Goal: Check status: Check status

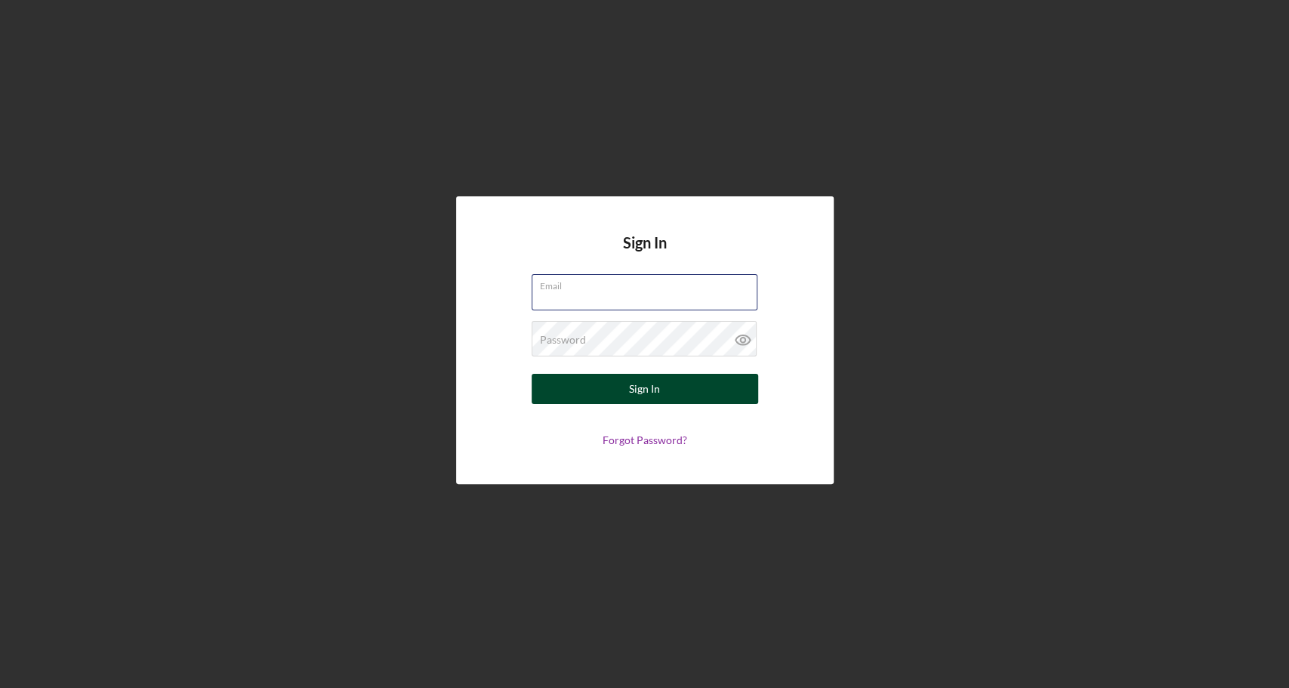
type input "[EMAIL_ADDRESS][DOMAIN_NAME]"
click at [594, 386] on button "Sign In" at bounding box center [644, 389] width 226 height 30
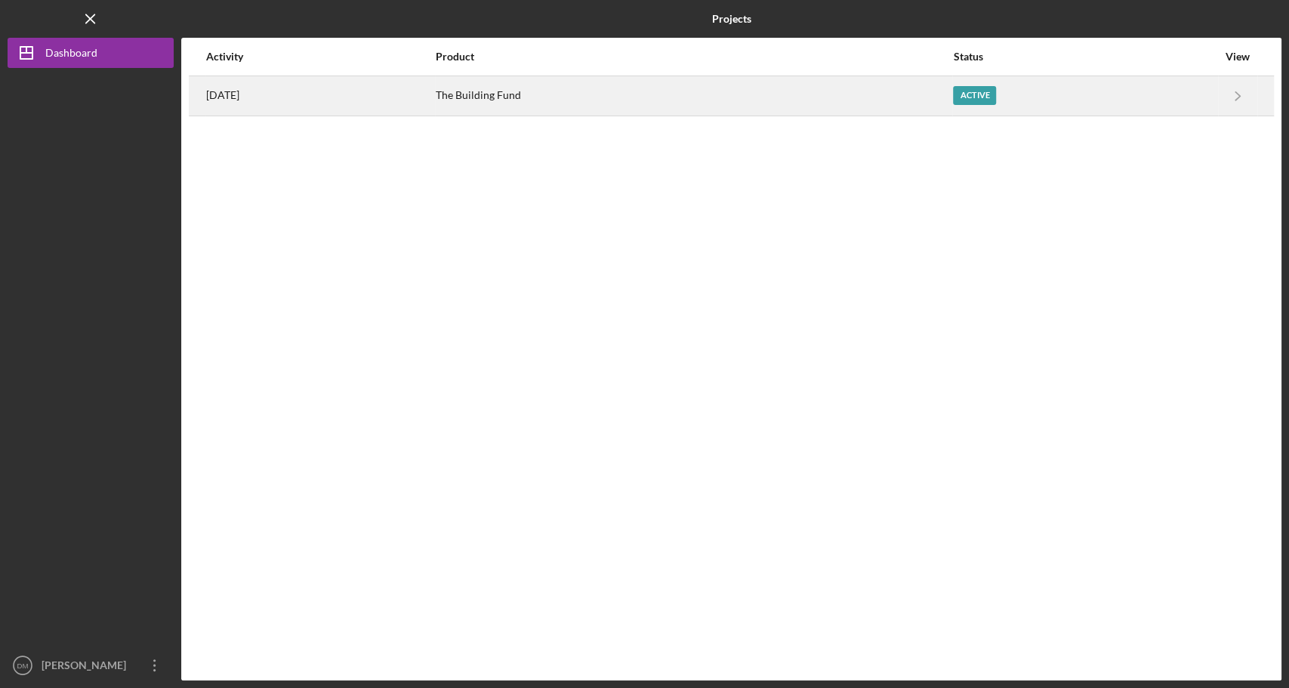
click at [522, 106] on div "The Building Fund" at bounding box center [694, 96] width 516 height 38
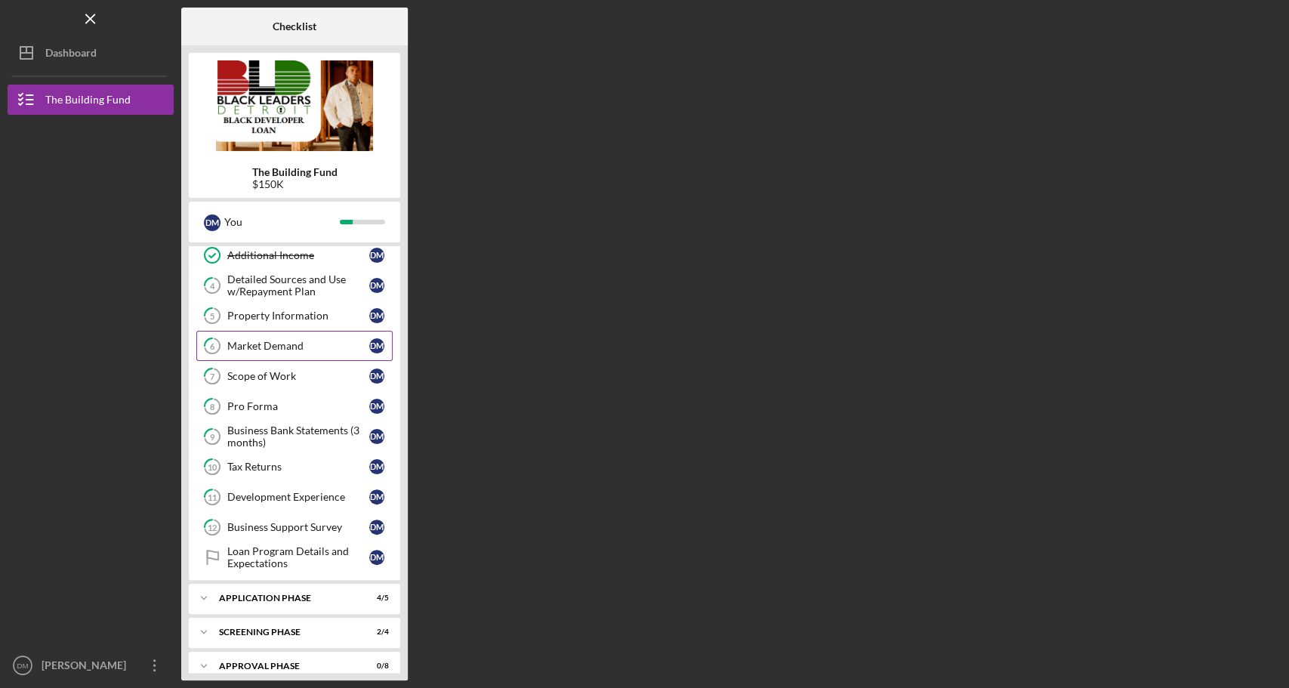
scroll to position [137, 0]
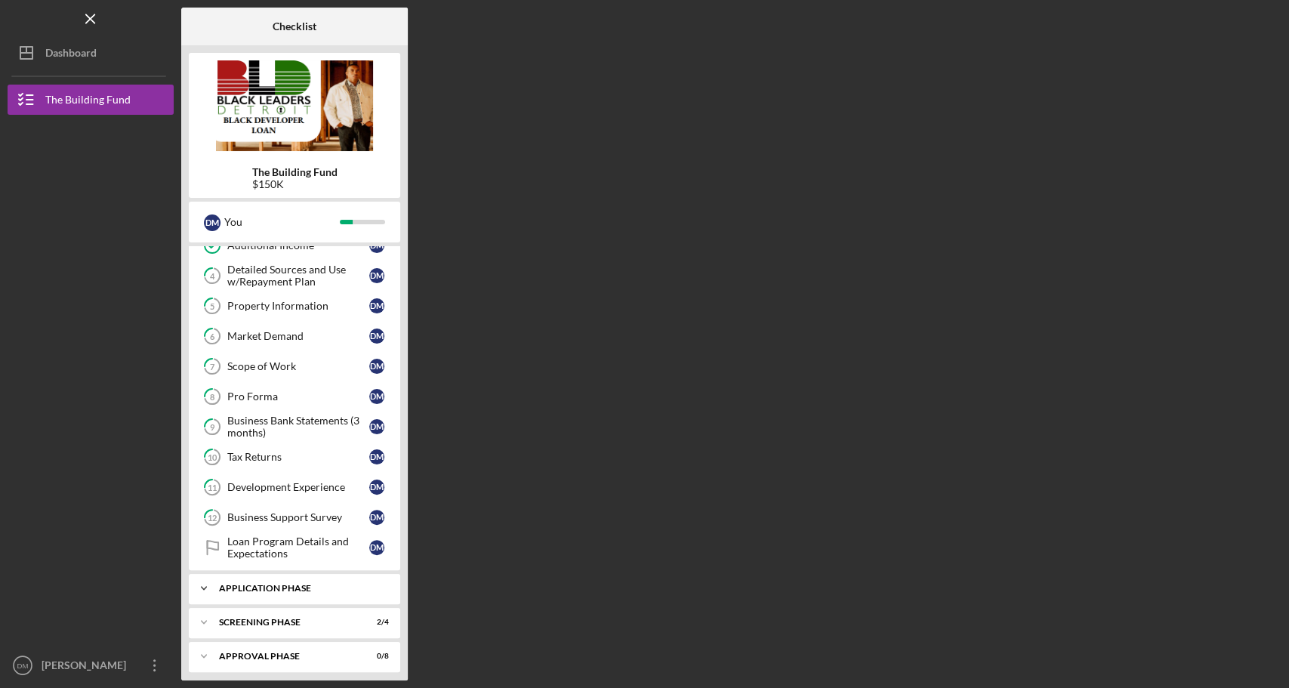
click at [247, 588] on div "Icon/Expander Application Phase 4 / 5" at bounding box center [294, 588] width 211 height 30
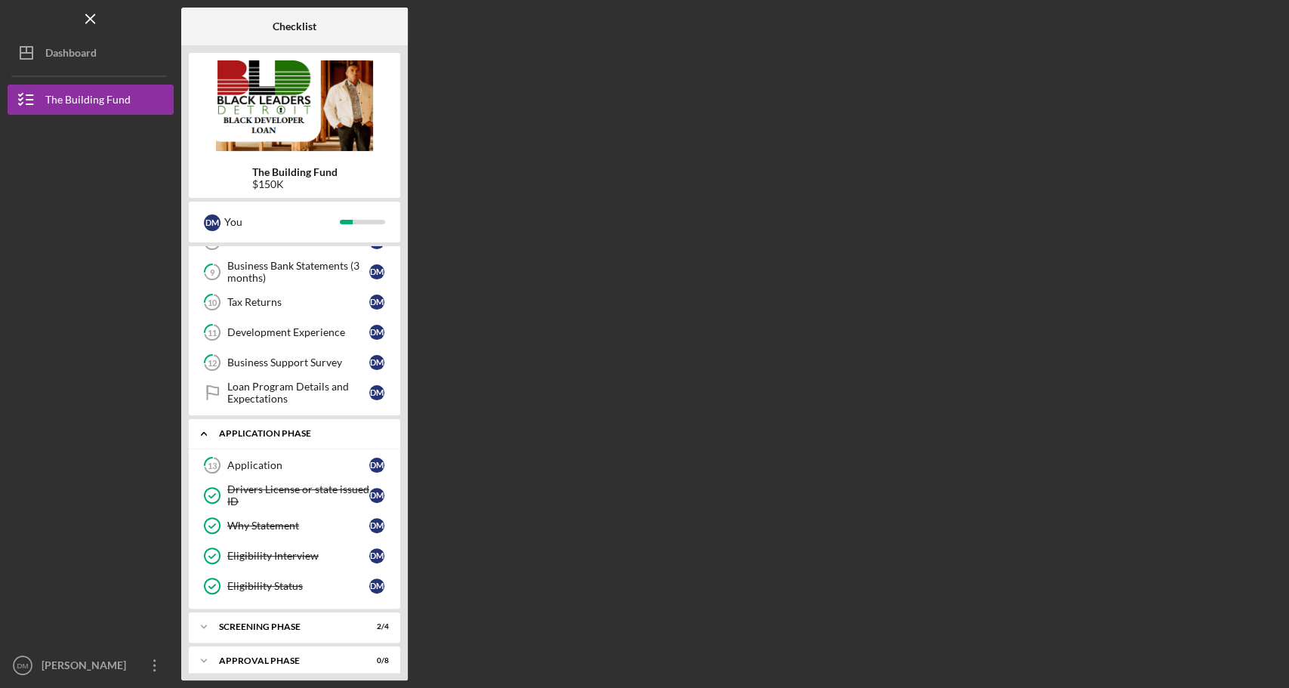
scroll to position [294, 0]
click at [248, 622] on div "Icon/Expander Screening Phase 2 / 4" at bounding box center [294, 625] width 211 height 30
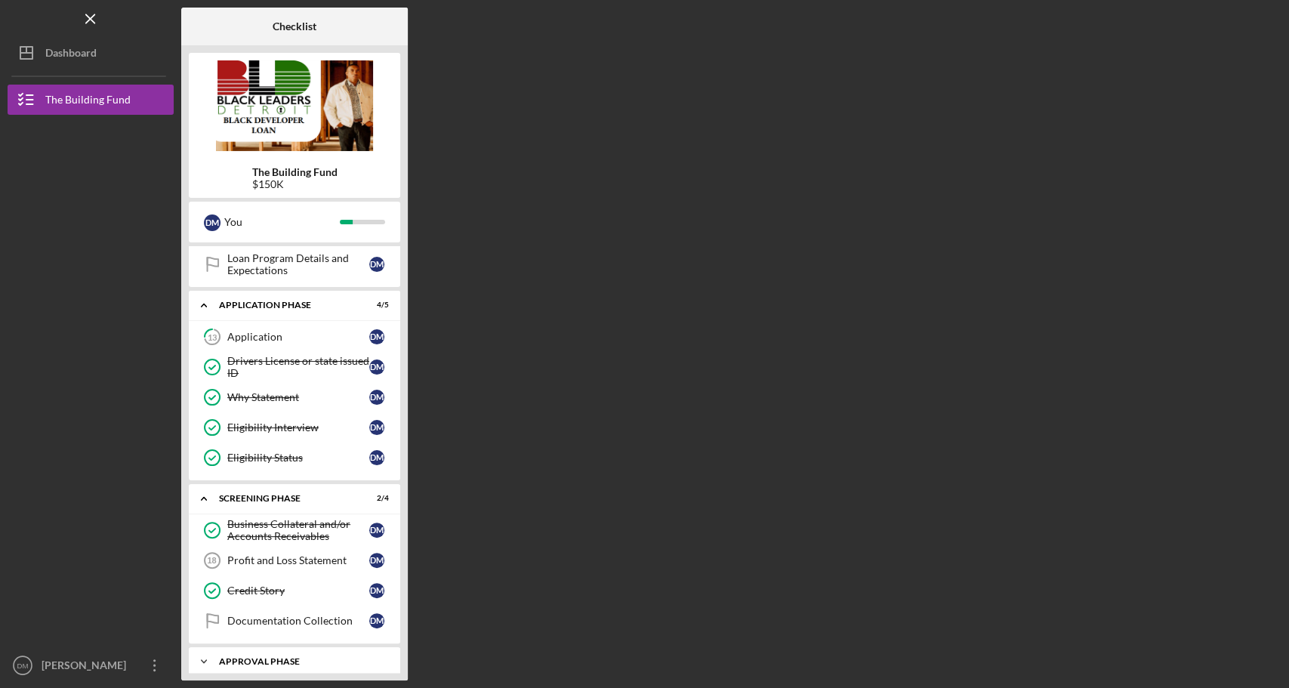
click at [249, 657] on div "Approval Phase" at bounding box center [300, 661] width 162 height 9
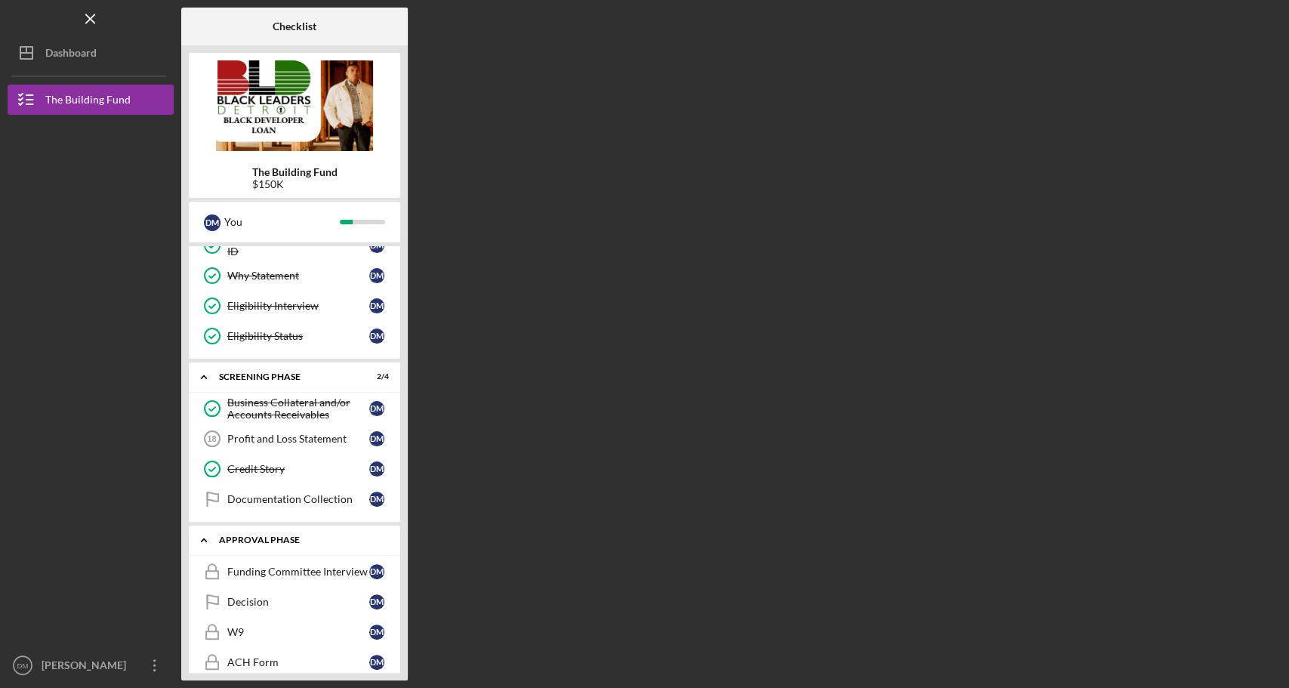
scroll to position [666, 0]
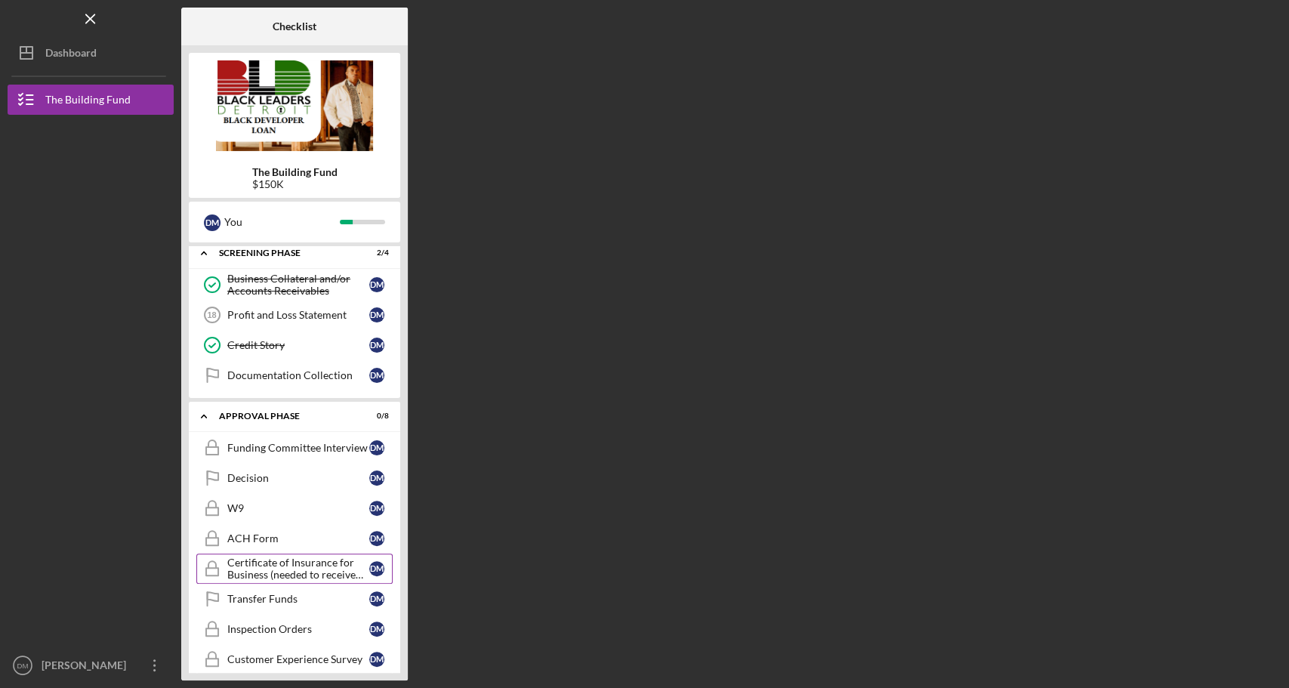
click at [300, 562] on div "Certificate of Insurance for Business (needed to receive funds)" at bounding box center [298, 568] width 142 height 24
